Goal: Find specific page/section: Find specific page/section

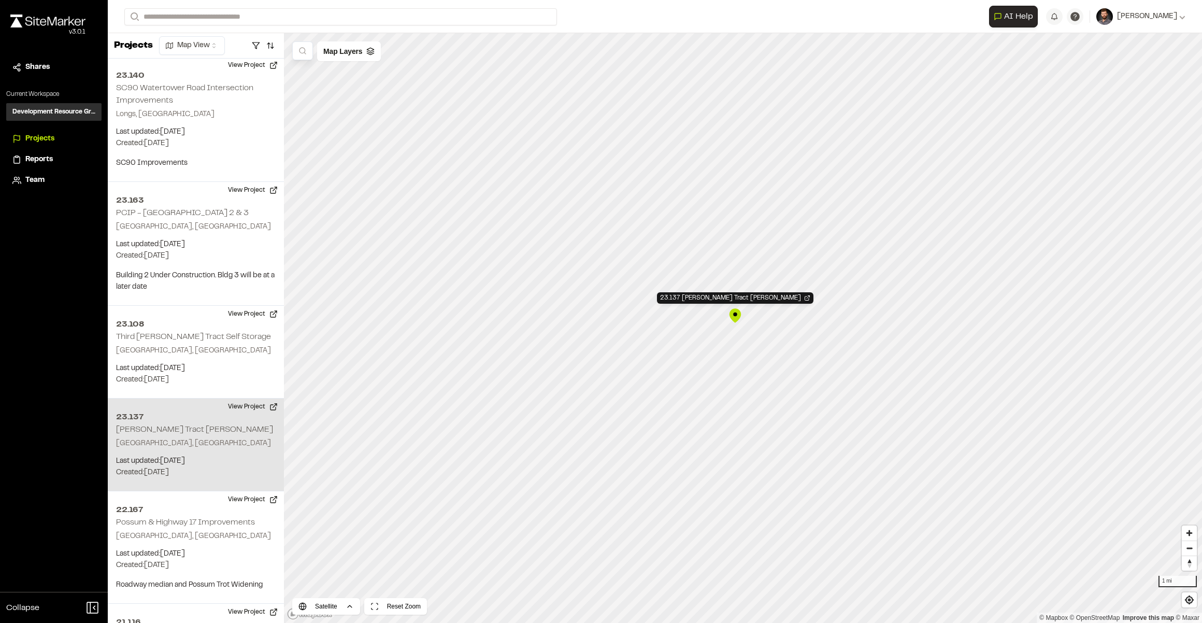
scroll to position [3721, 0]
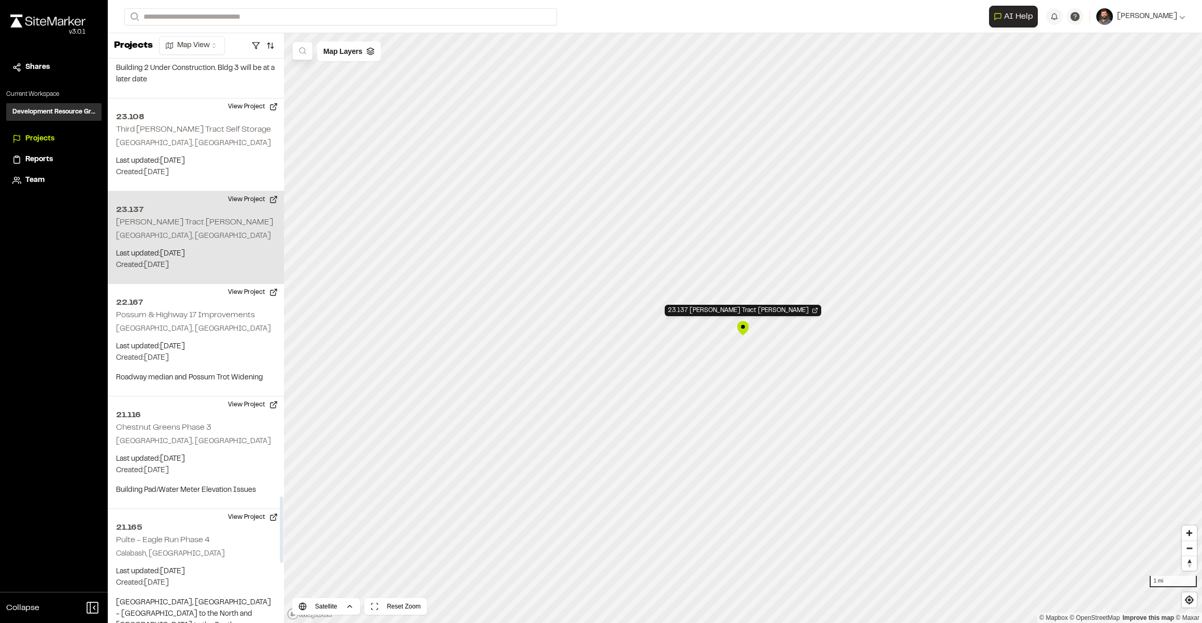
click at [228, 248] on p "Last updated: Sep 11, 2025" at bounding box center [196, 253] width 160 height 11
click at [197, 191] on div "23.137 Cox Tract Shuttleworth Tabor City, NC Last updated: Sep 11, 2025 Budget:…" at bounding box center [196, 237] width 176 height 93
click at [172, 231] on p "Tabor City, NC" at bounding box center [196, 236] width 160 height 11
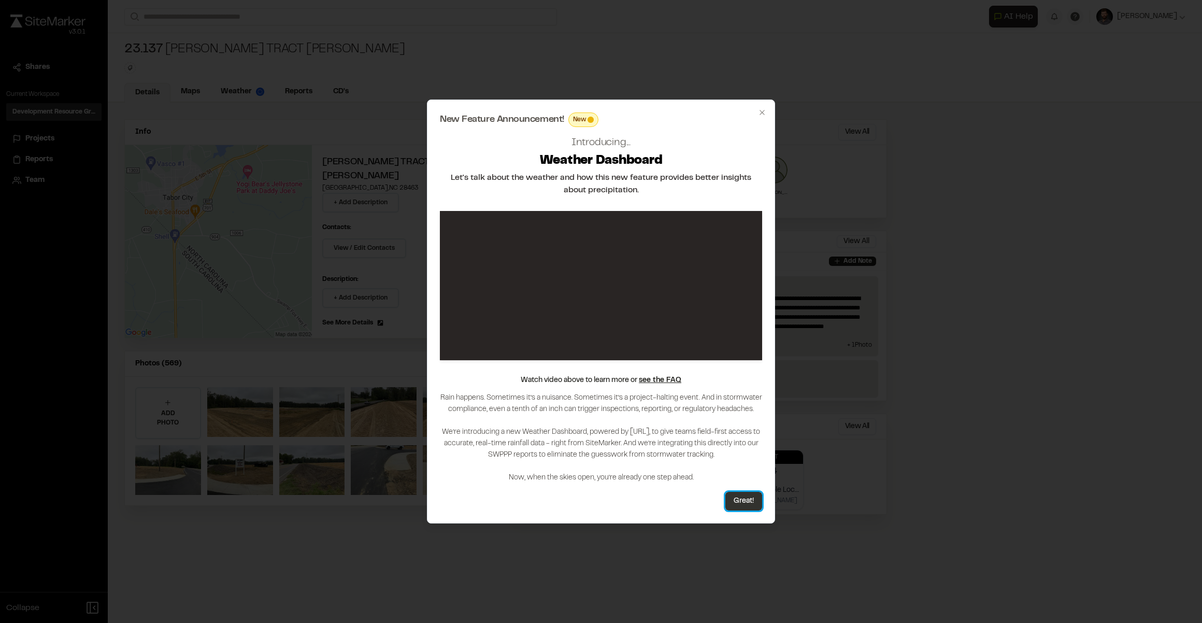
click at [740, 499] on button "Great!" at bounding box center [744, 501] width 37 height 19
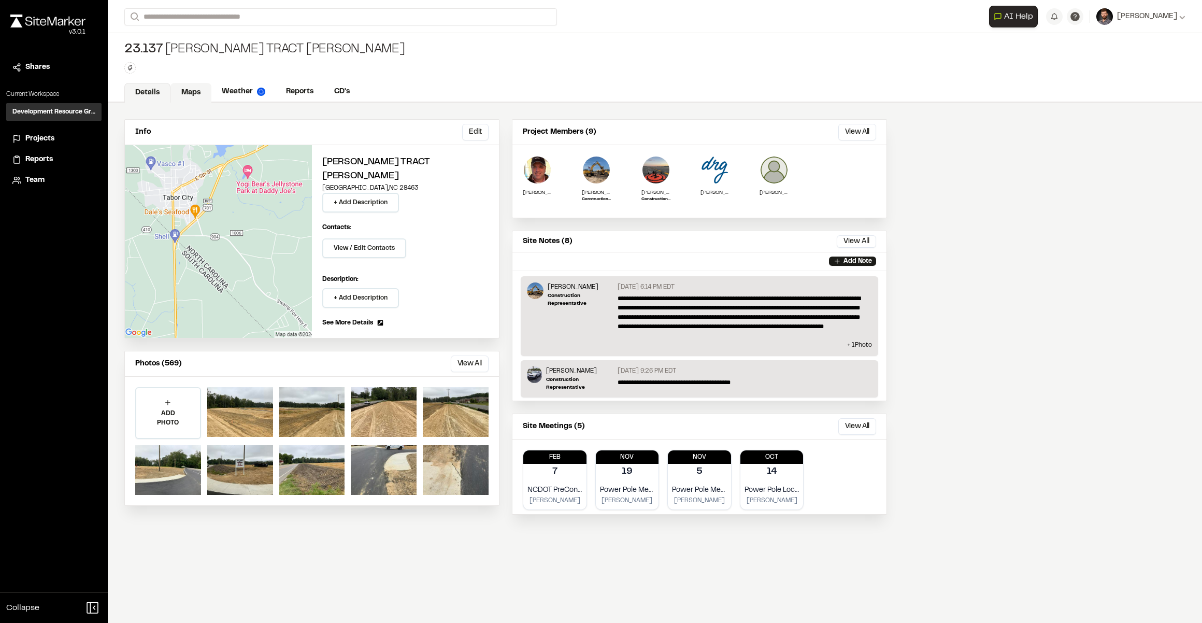
click at [181, 93] on link "Maps" at bounding box center [191, 93] width 41 height 20
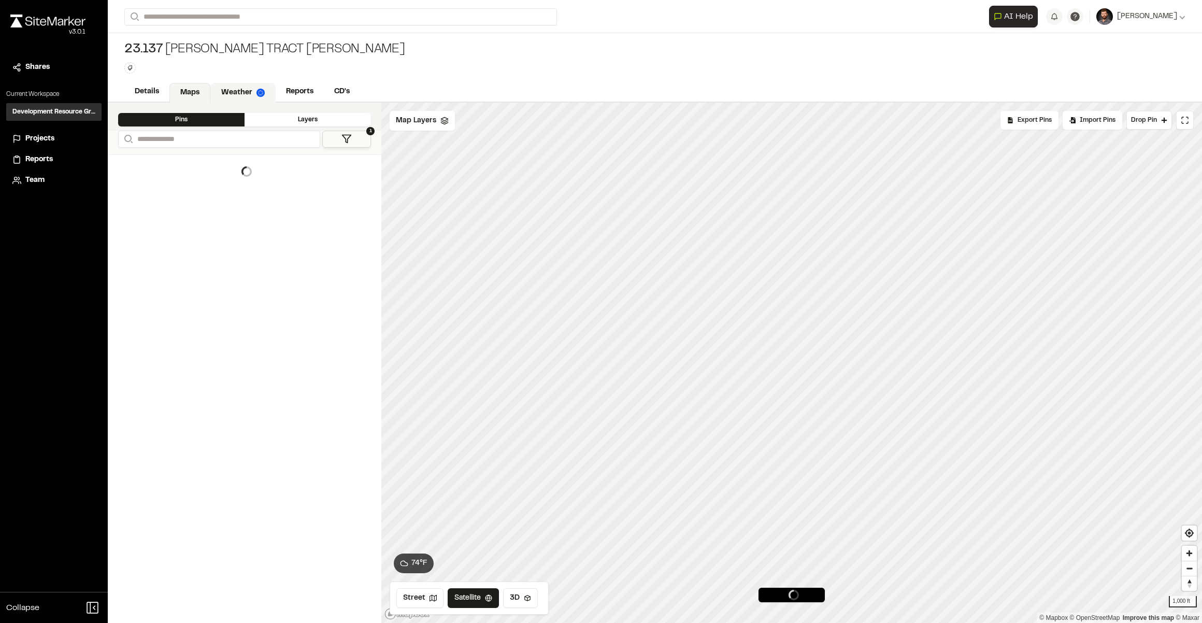
click at [243, 87] on link "Weather" at bounding box center [242, 93] width 65 height 20
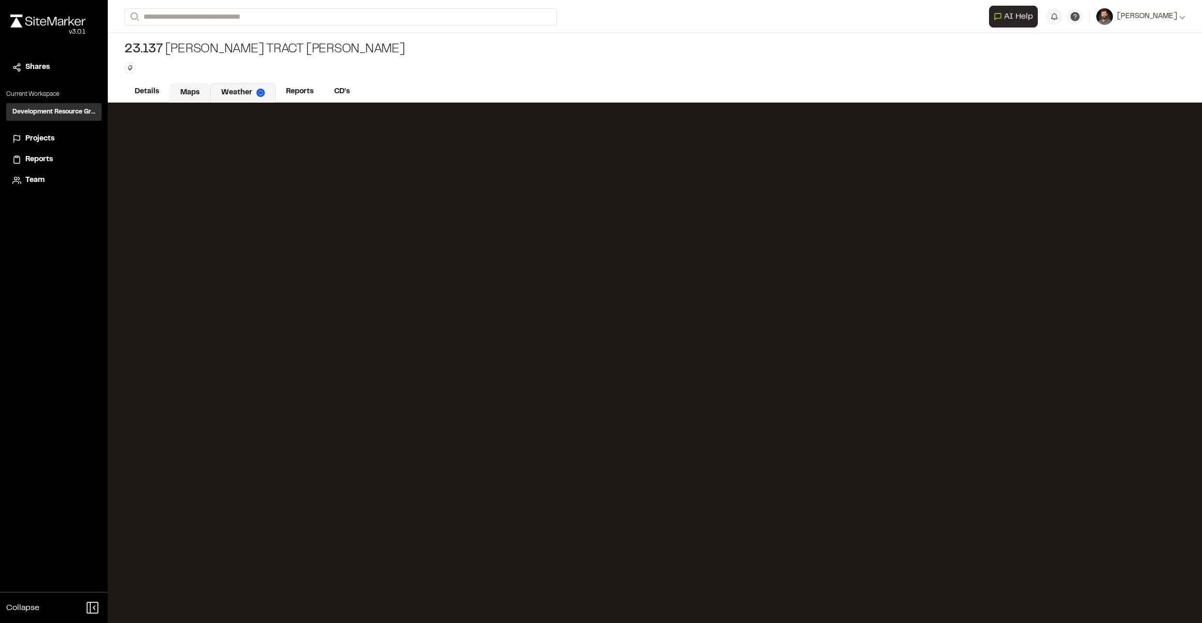
click at [181, 86] on link "Maps" at bounding box center [189, 93] width 41 height 20
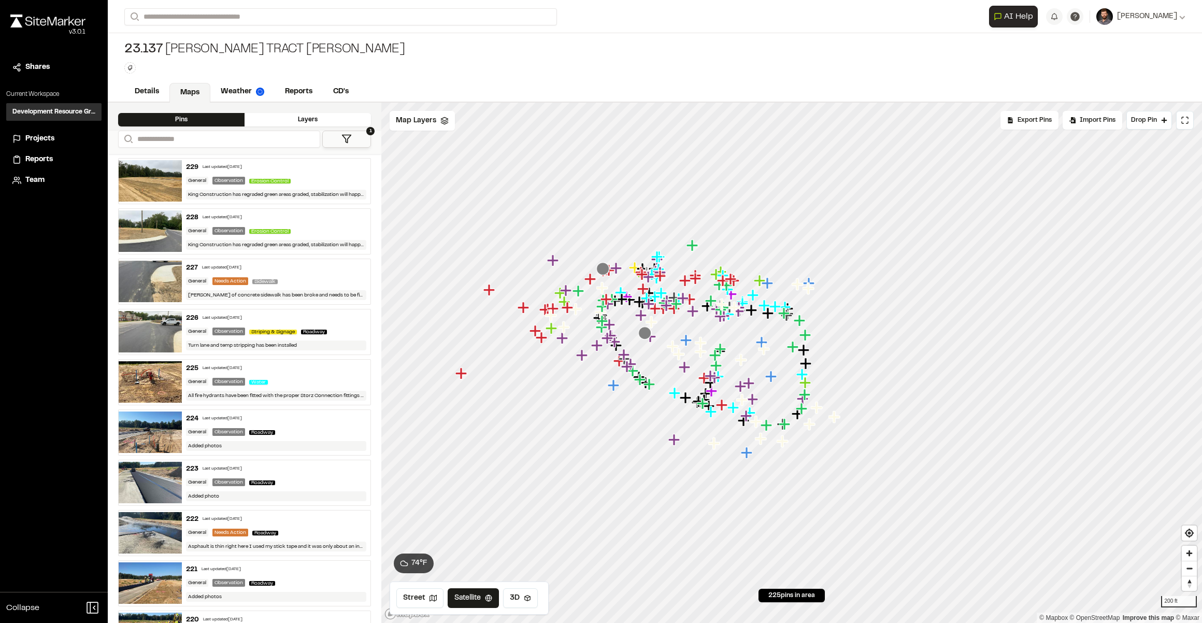
drag, startPoint x: 679, startPoint y: 333, endPoint x: 610, endPoint y: 389, distance: 88.5
click at [610, 389] on icon "Map marker" at bounding box center [614, 385] width 13 height 13
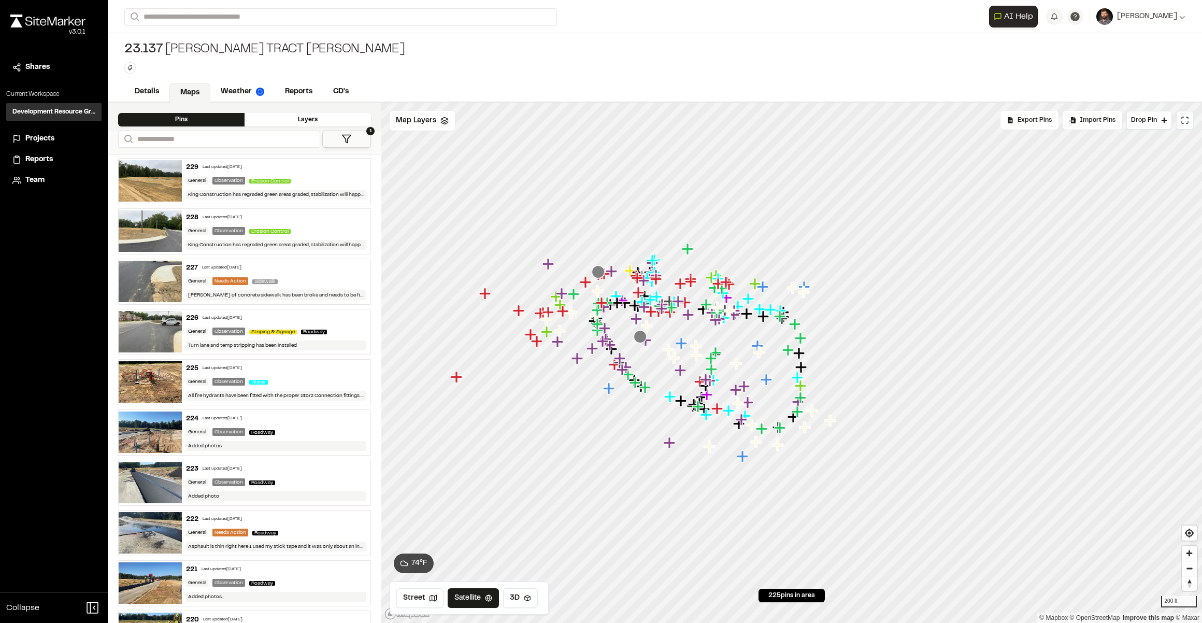
scroll to position [10820, 0]
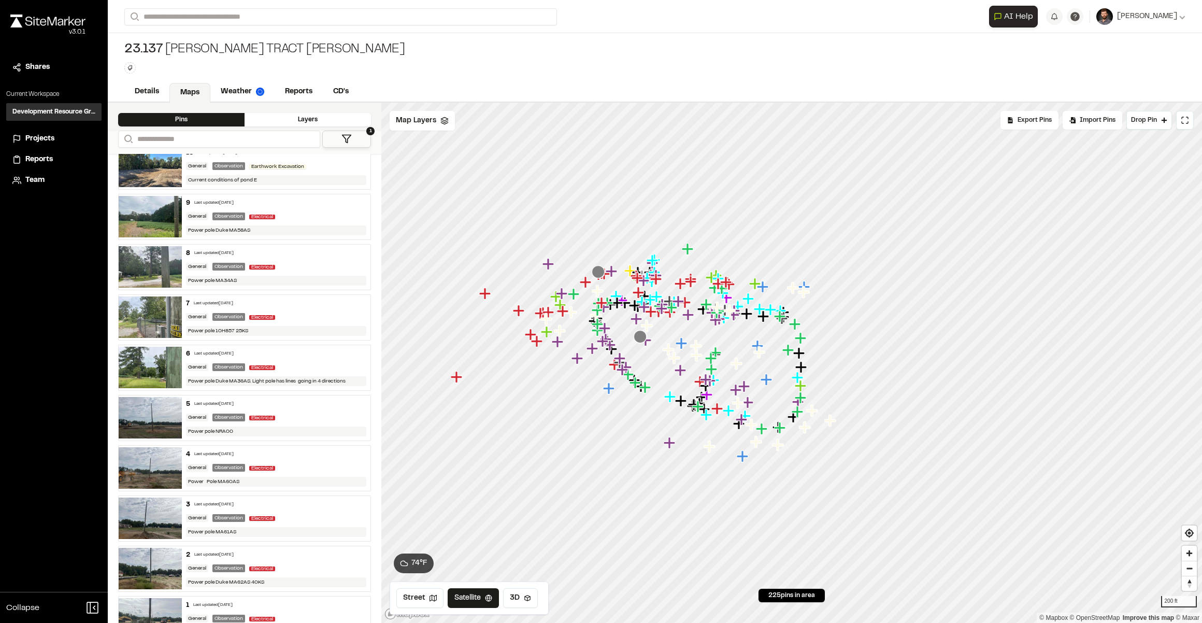
click at [322, 597] on div "1 Last updated [DATE] General Observation Electrical Power pole MA63AS 40 KS, w…" at bounding box center [276, 619] width 189 height 45
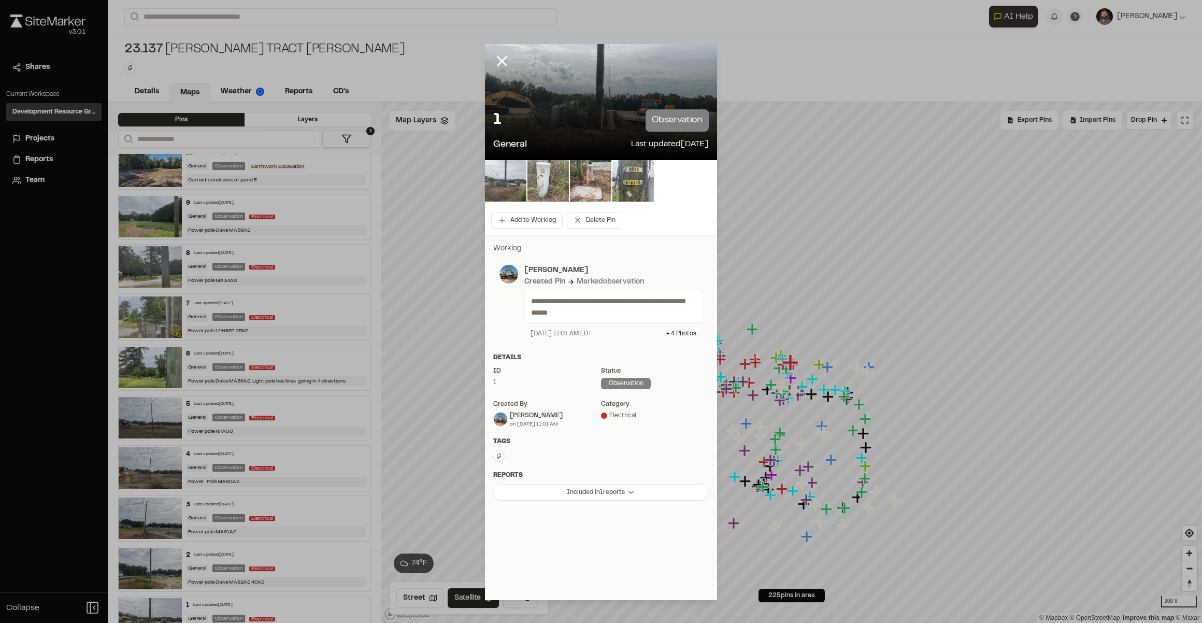
click at [511, 181] on img at bounding box center [505, 180] width 41 height 41
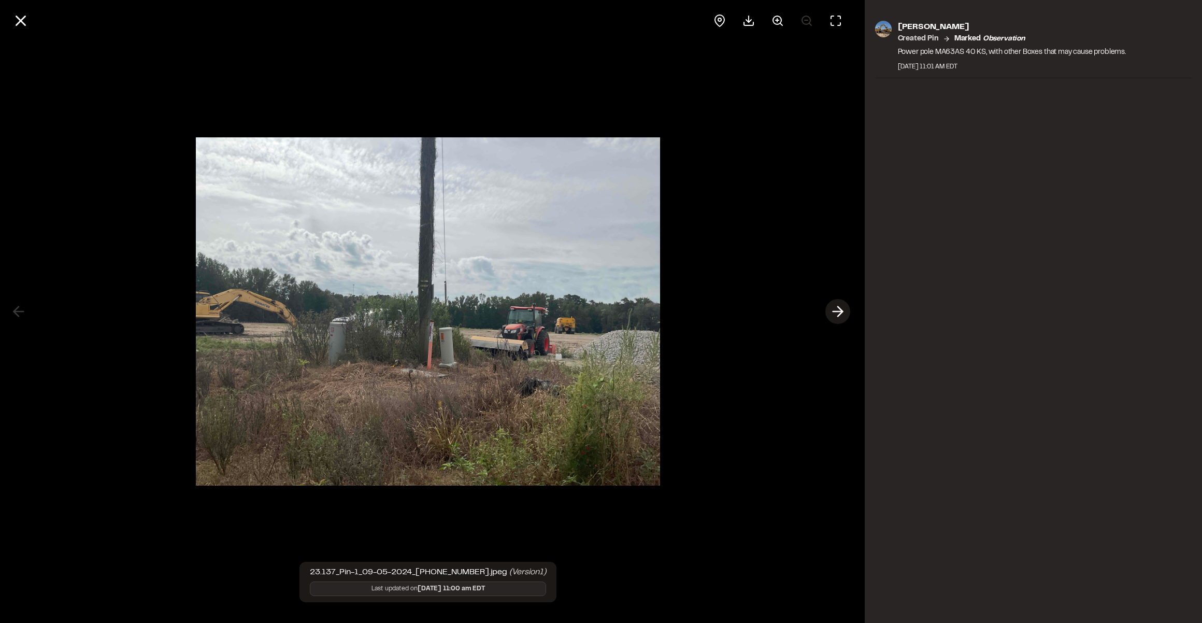
click at [839, 314] on icon at bounding box center [838, 312] width 17 height 18
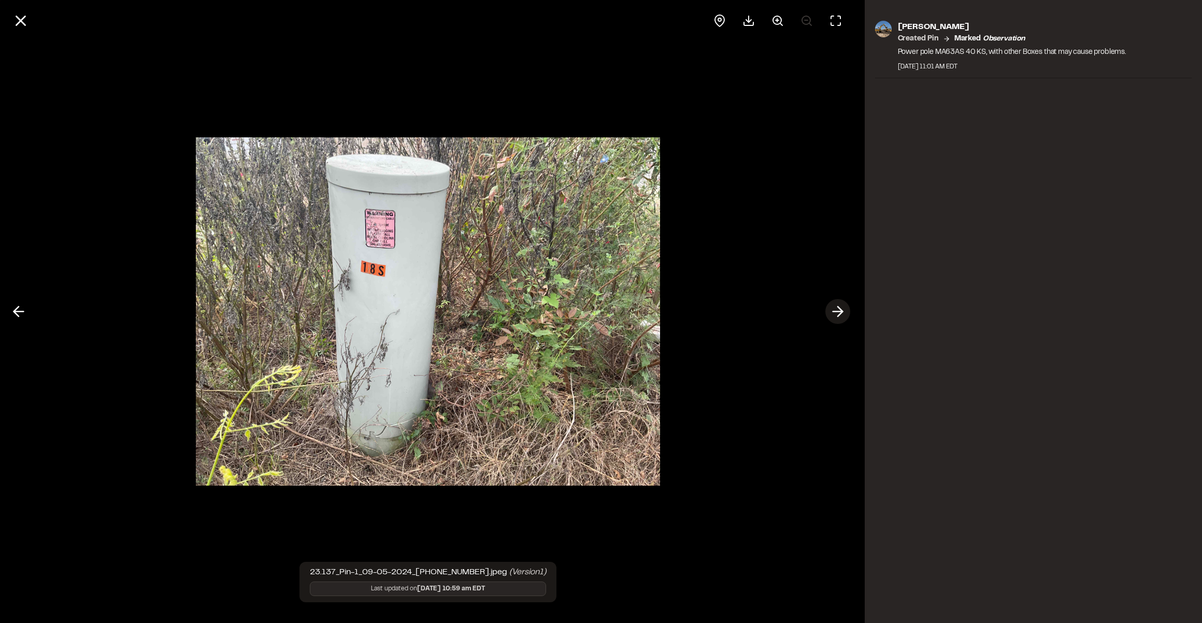
click at [839, 314] on icon at bounding box center [838, 312] width 17 height 18
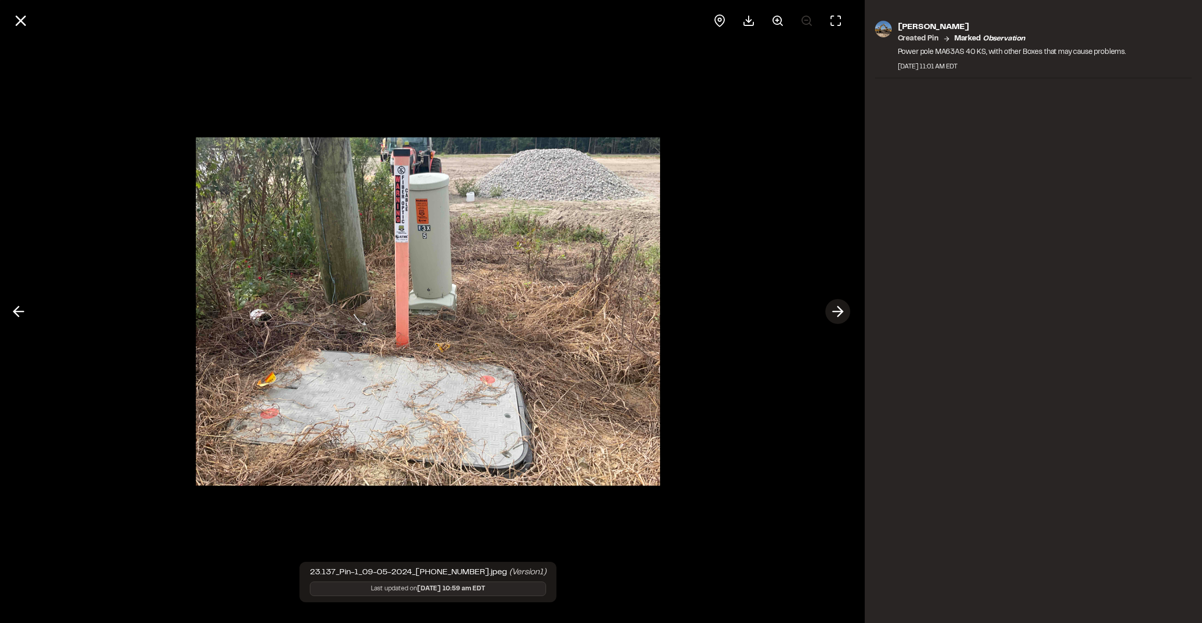
click at [839, 314] on icon at bounding box center [838, 312] width 17 height 18
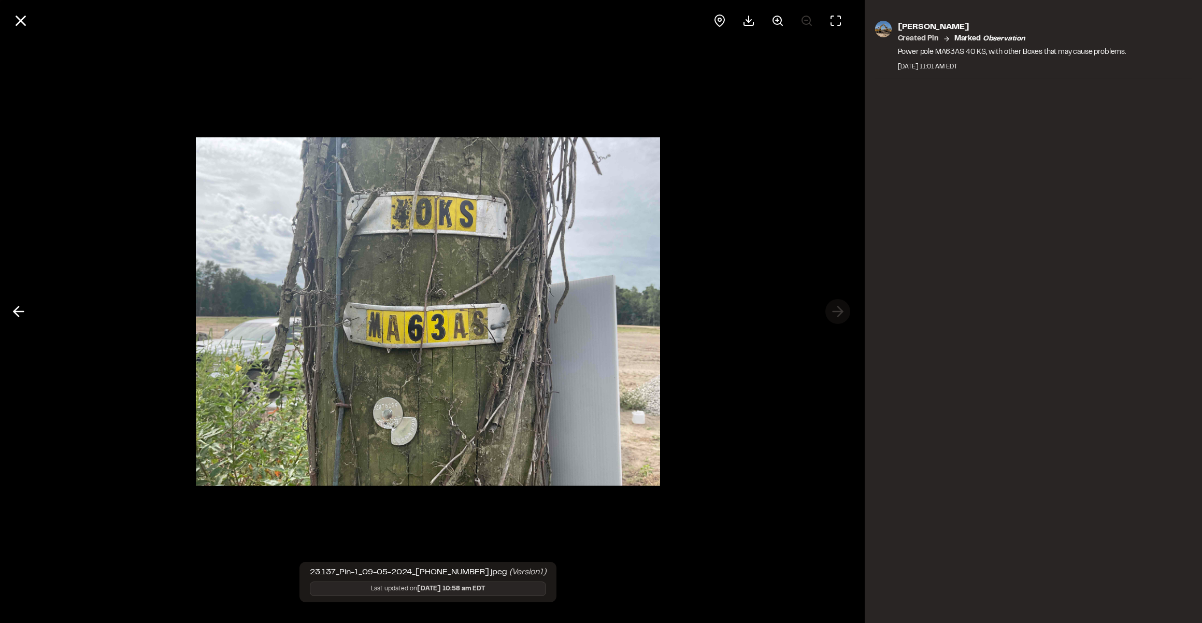
click at [839, 314] on div at bounding box center [428, 311] width 857 height 623
